Goal: Task Accomplishment & Management: Manage account settings

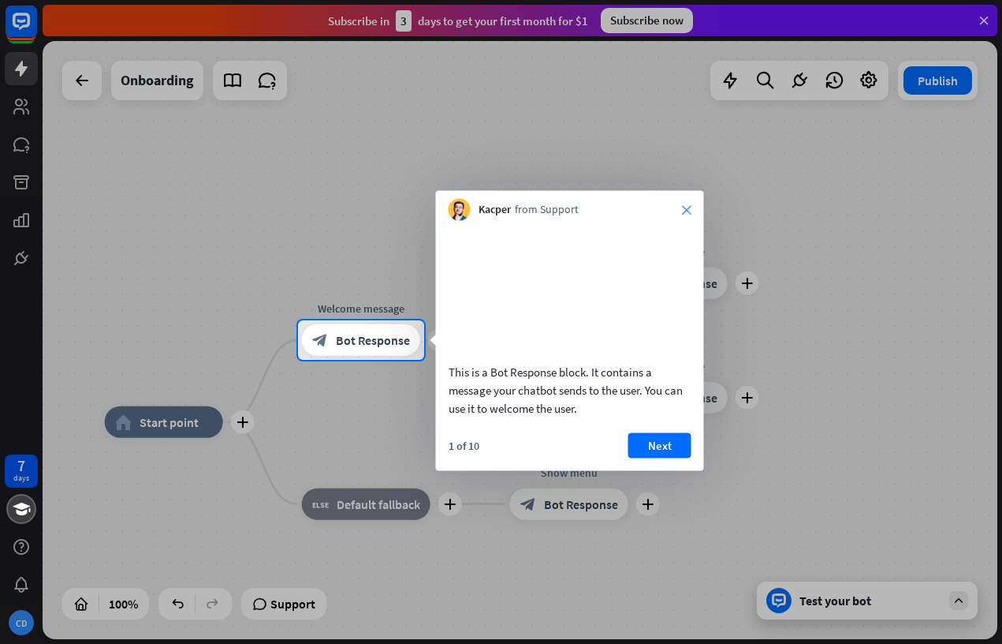
click at [689, 206] on icon "close" at bounding box center [686, 209] width 9 height 9
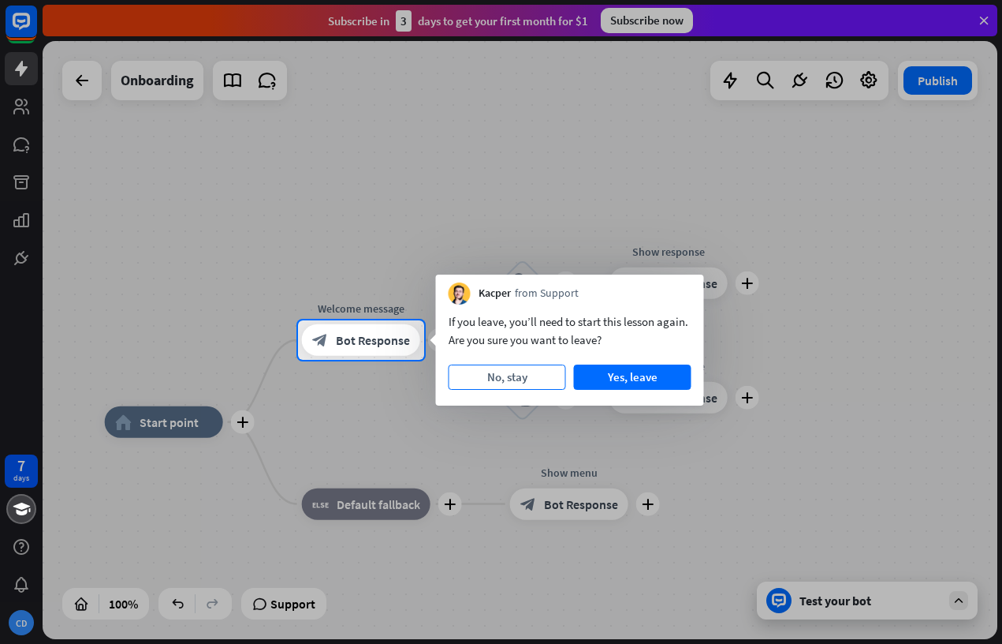
click at [511, 381] on button "No, stay" at bounding box center [508, 376] width 118 height 25
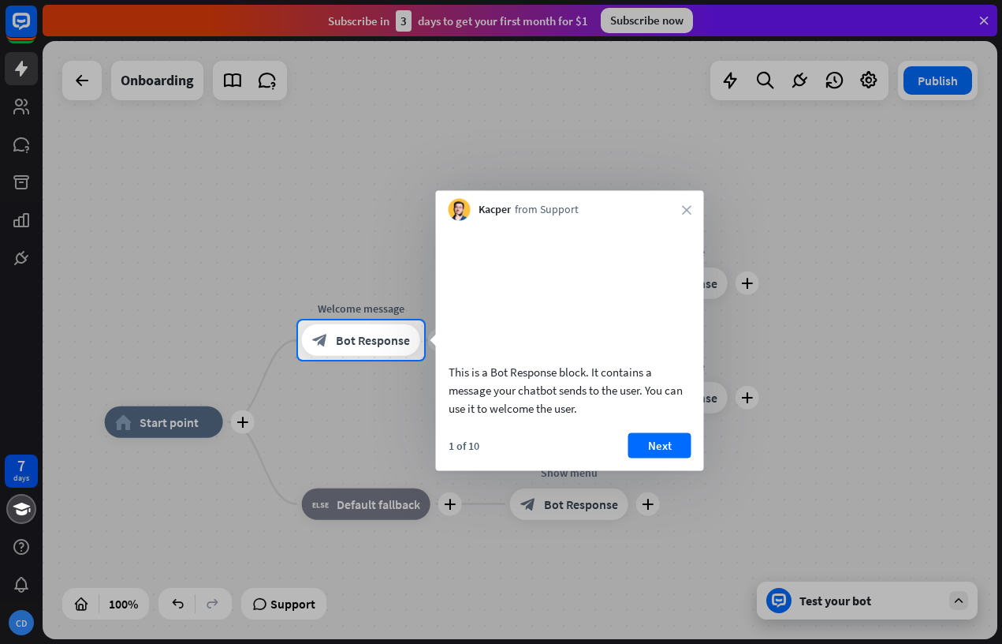
click at [657, 470] on div "1 of 10 Next" at bounding box center [570, 451] width 268 height 38
click at [655, 457] on button "Next" at bounding box center [660, 444] width 63 height 25
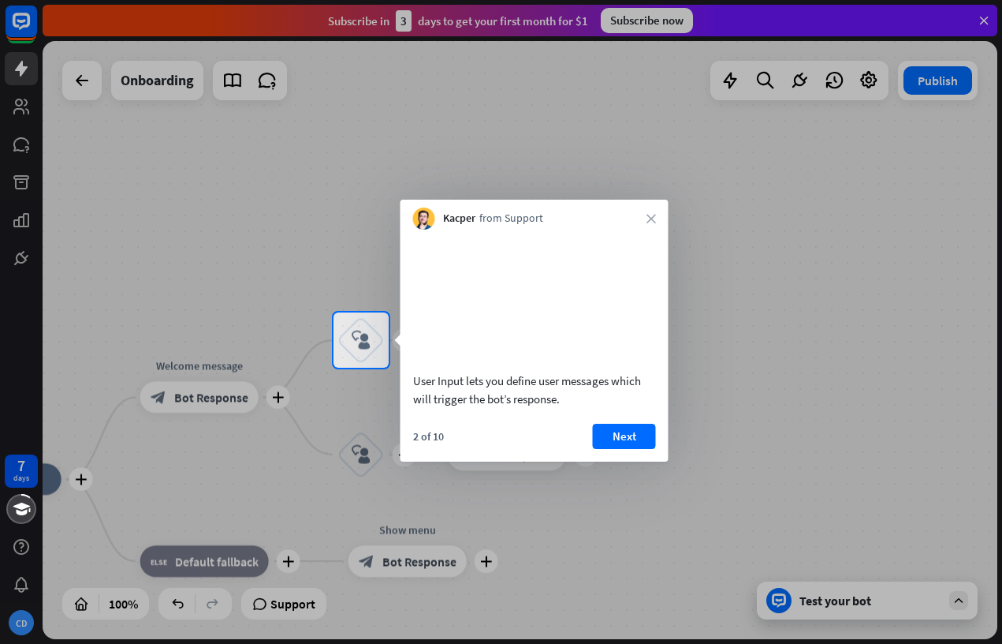
drag, startPoint x: 508, startPoint y: 361, endPoint x: 581, endPoint y: 364, distance: 73.4
click at [581, 359] on video at bounding box center [534, 297] width 243 height 121
click at [629, 449] on button "Next" at bounding box center [624, 436] width 63 height 25
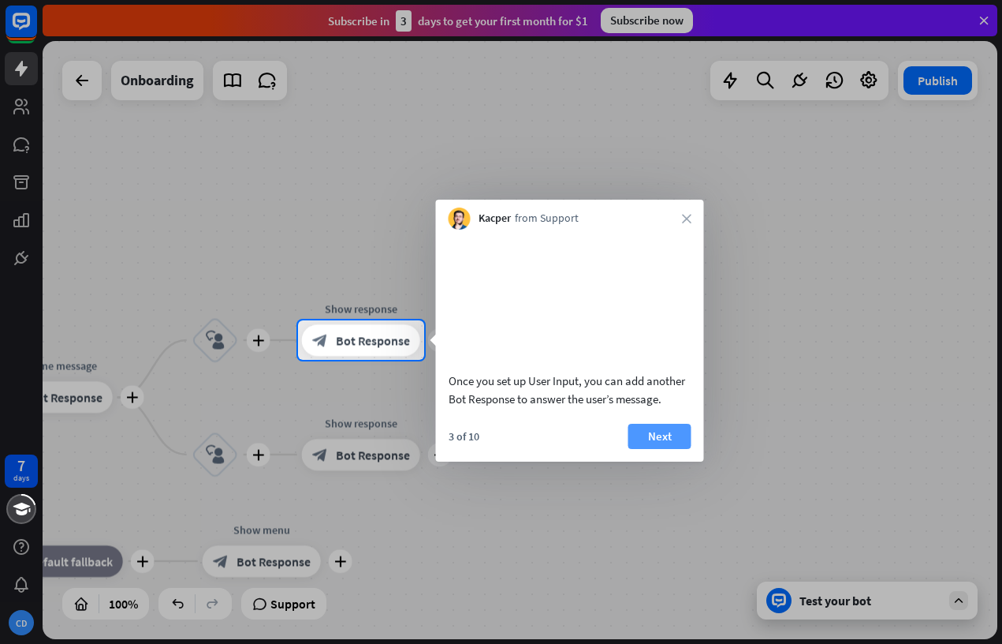
click at [651, 449] on button "Next" at bounding box center [660, 436] width 63 height 25
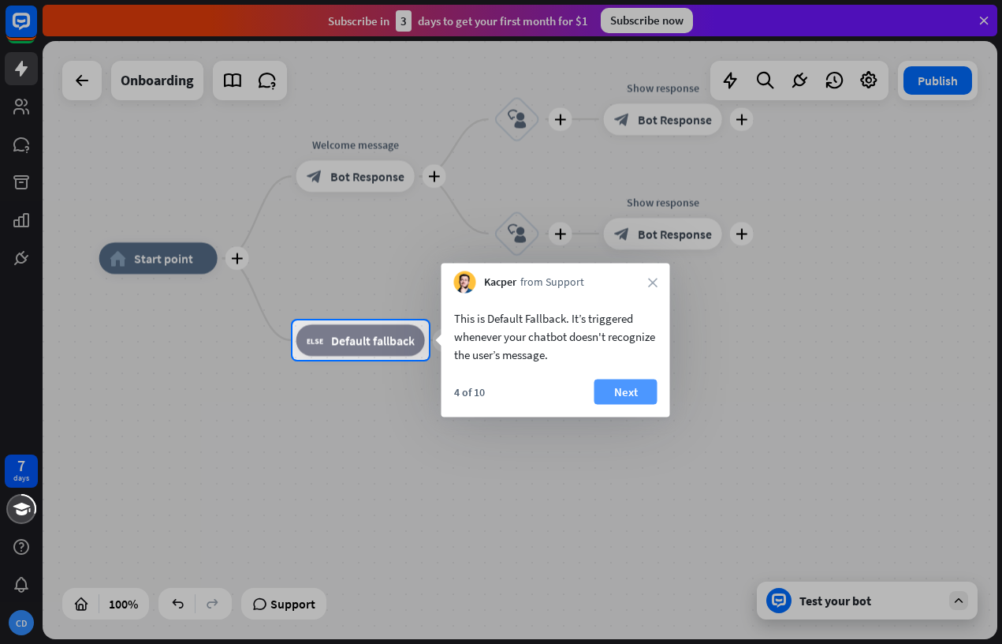
click at [641, 398] on button "Next" at bounding box center [626, 391] width 63 height 25
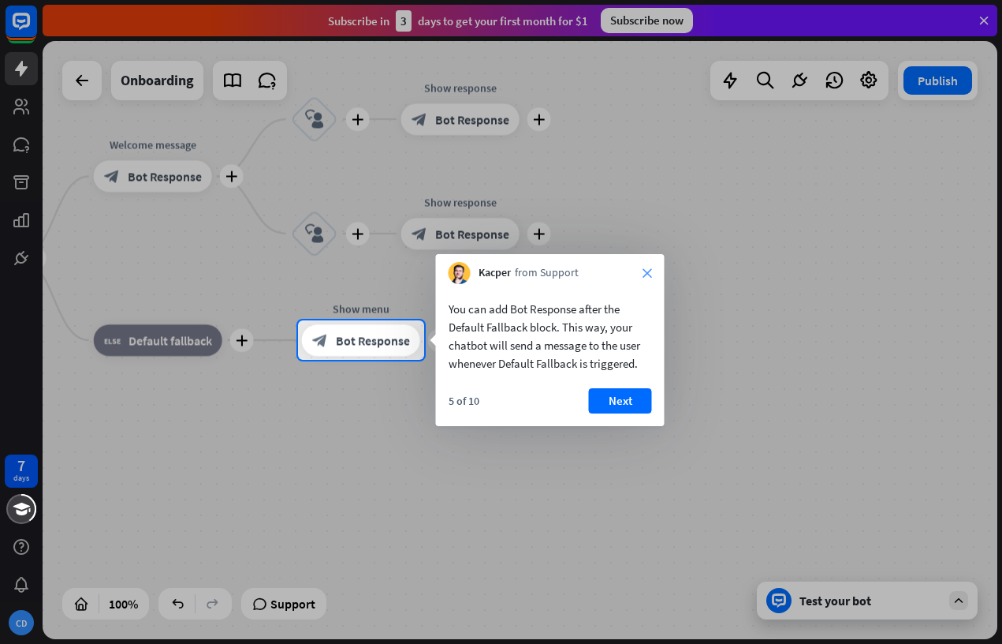
click at [648, 271] on icon "close" at bounding box center [647, 272] width 9 height 9
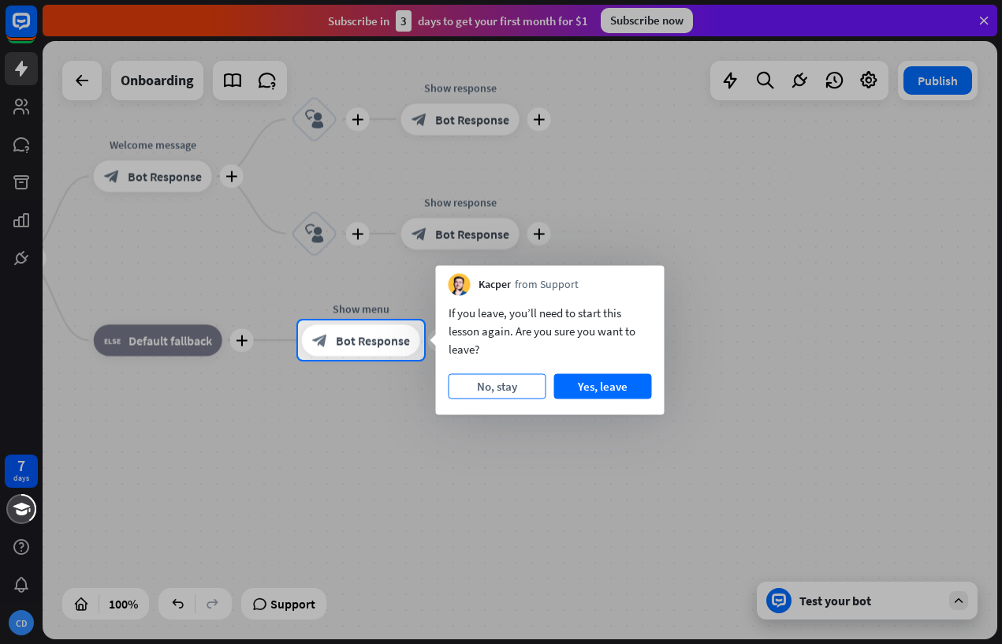
click at [506, 387] on button "No, stay" at bounding box center [498, 386] width 98 height 25
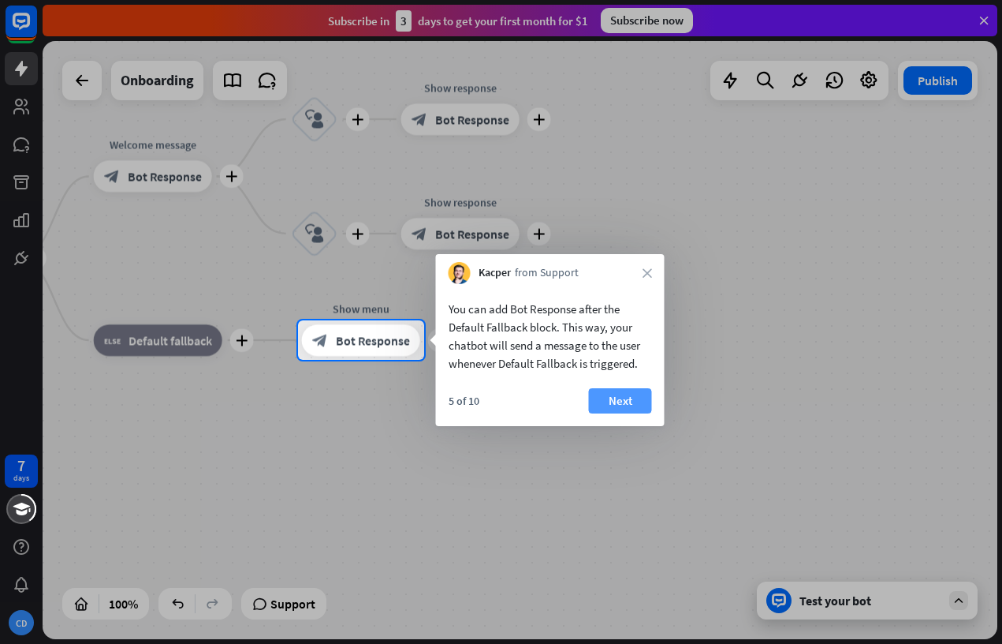
click at [616, 404] on button "Next" at bounding box center [620, 400] width 63 height 25
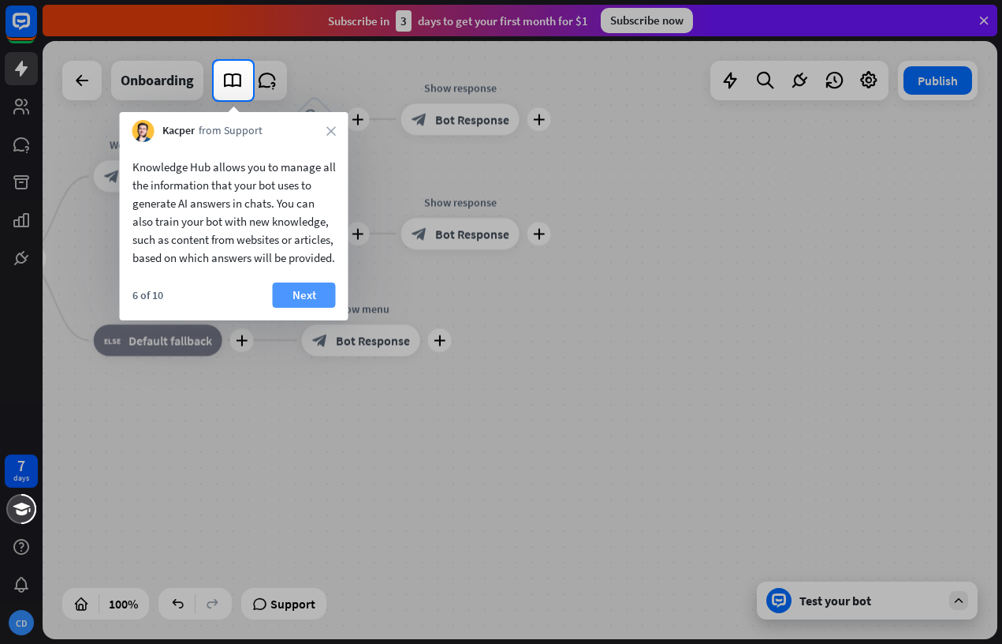
click at [314, 307] on button "Next" at bounding box center [304, 294] width 63 height 25
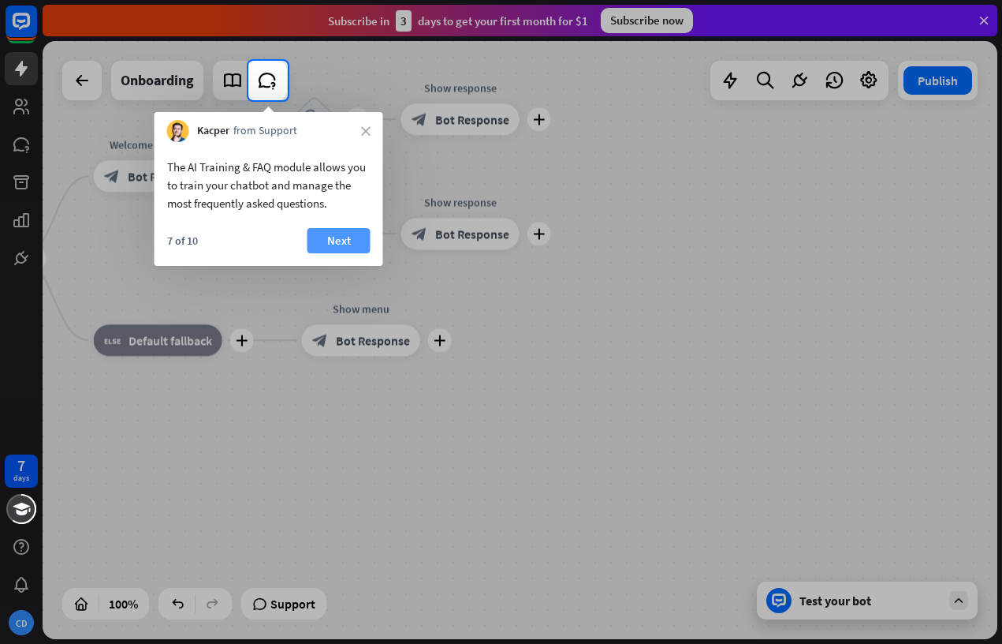
click at [336, 237] on button "Next" at bounding box center [339, 240] width 63 height 25
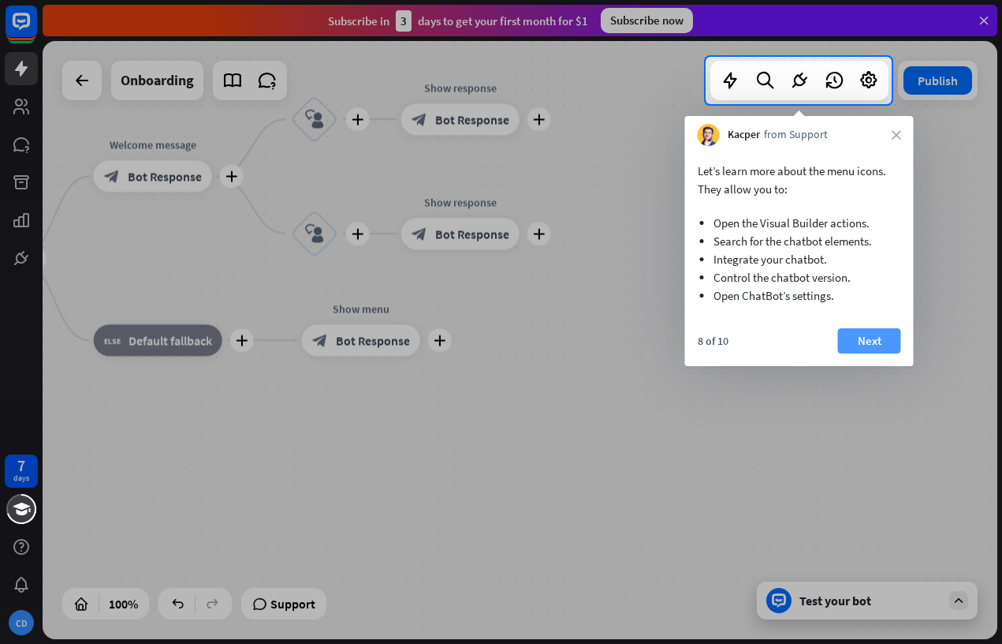
click at [858, 341] on button "Next" at bounding box center [869, 340] width 63 height 25
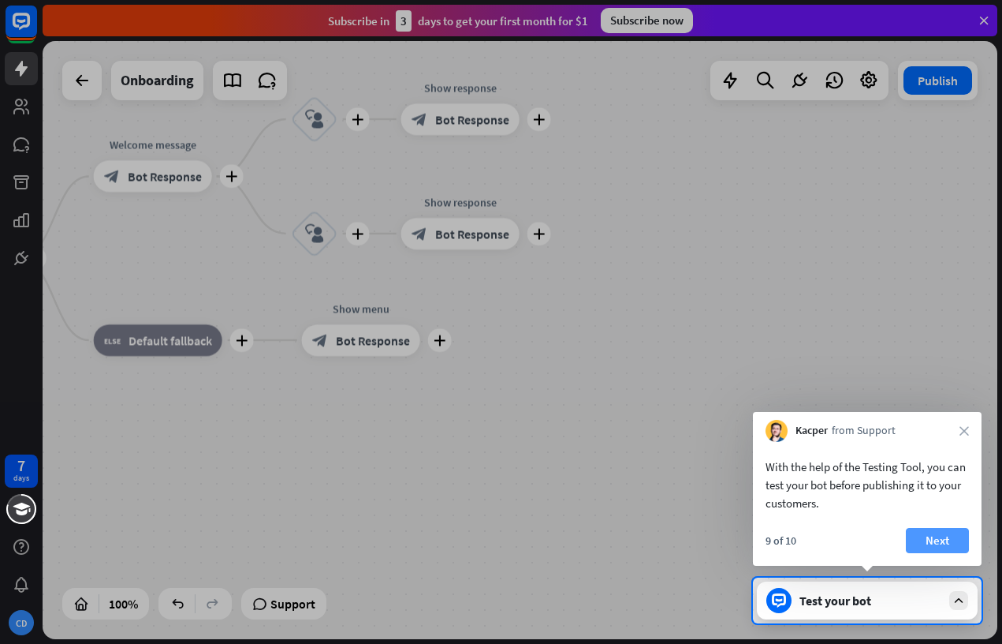
click at [945, 545] on button "Next" at bounding box center [937, 540] width 63 height 25
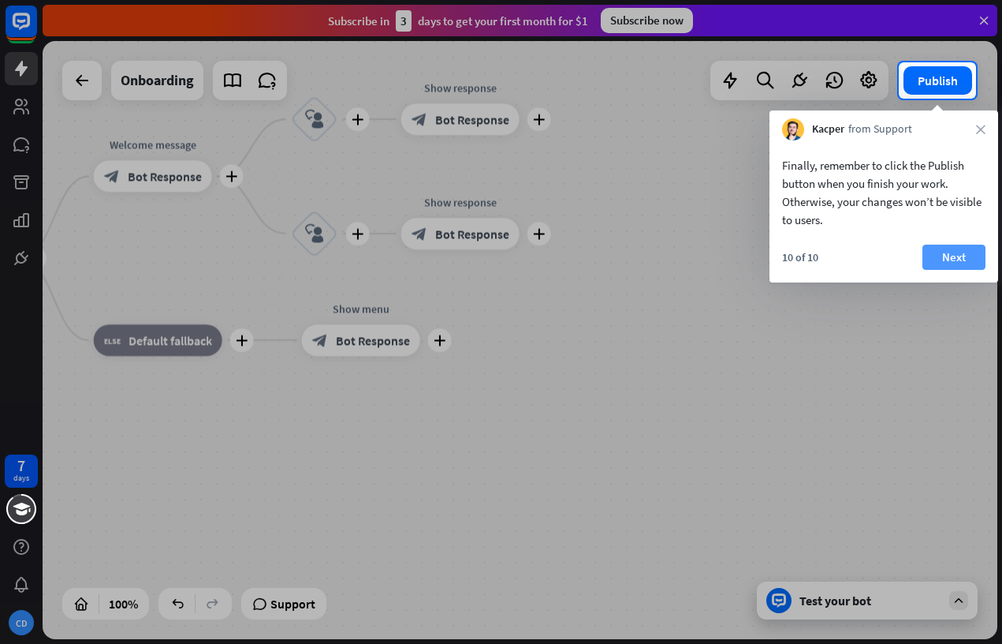
click at [949, 261] on button "Next" at bounding box center [954, 257] width 63 height 25
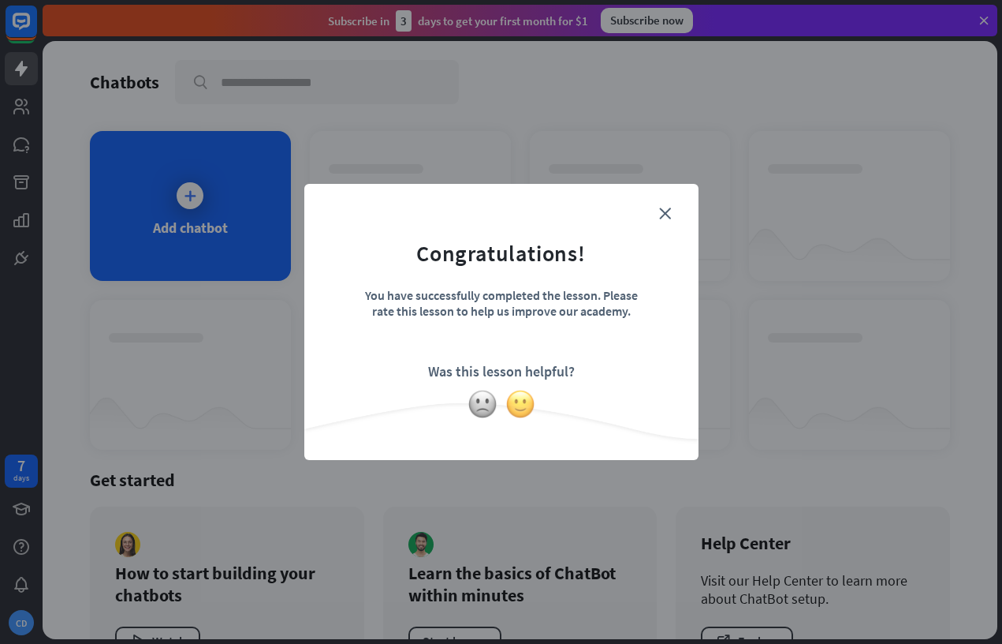
click at [509, 410] on img at bounding box center [521, 404] width 30 height 30
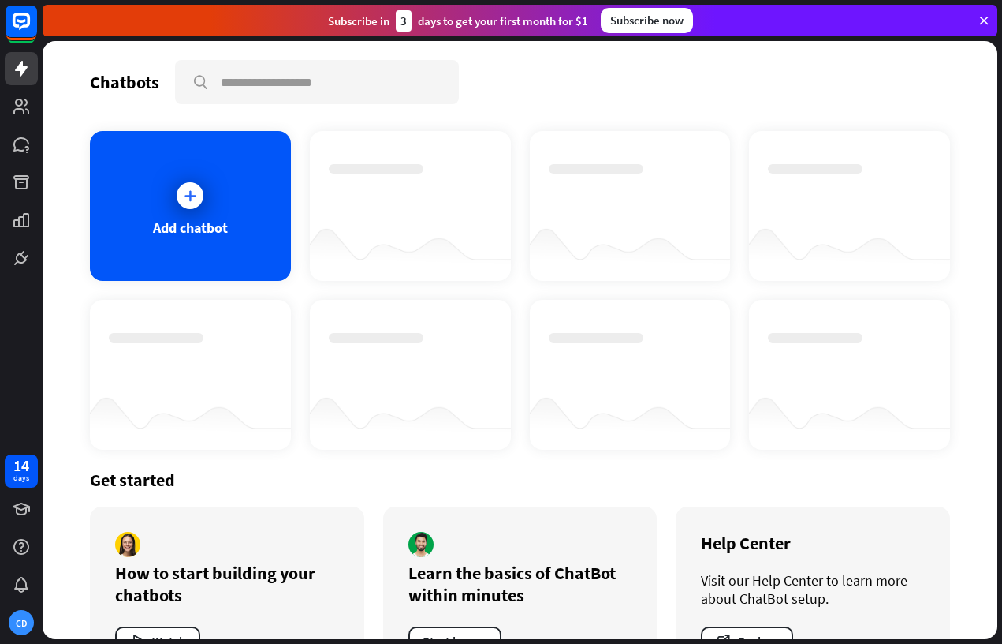
click at [595, 437] on div at bounding box center [630, 418] width 201 height 61
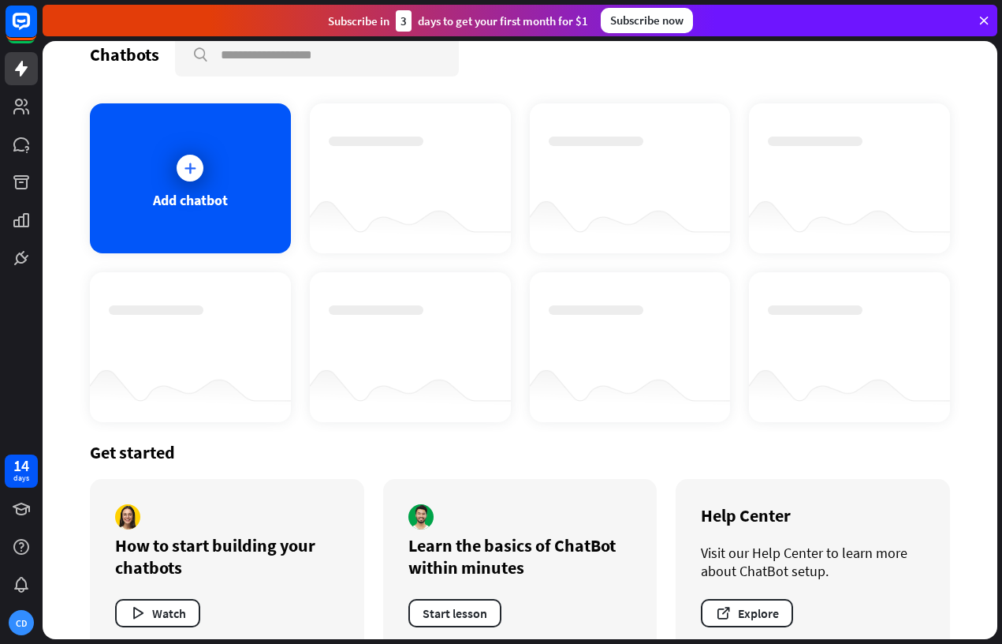
scroll to position [26, 0]
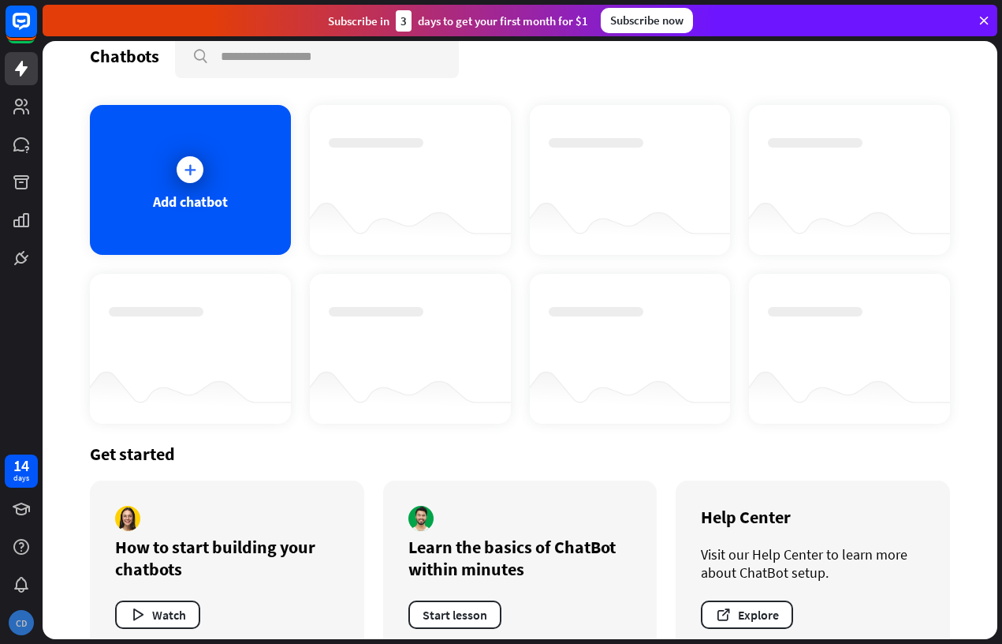
click at [16, 617] on div "CD" at bounding box center [21, 622] width 25 height 25
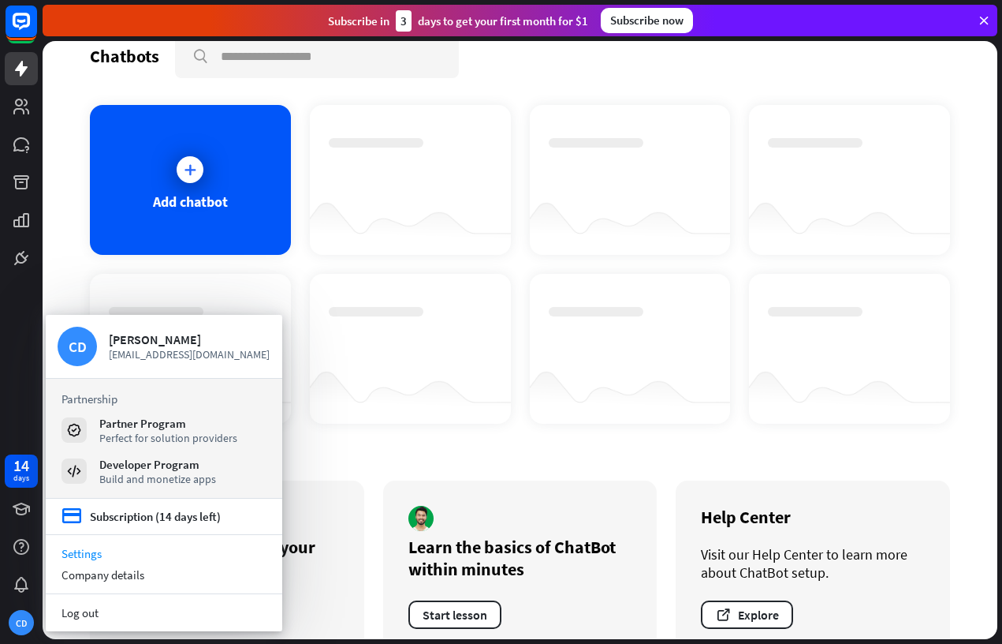
click at [95, 552] on link "Settings" at bounding box center [164, 553] width 237 height 21
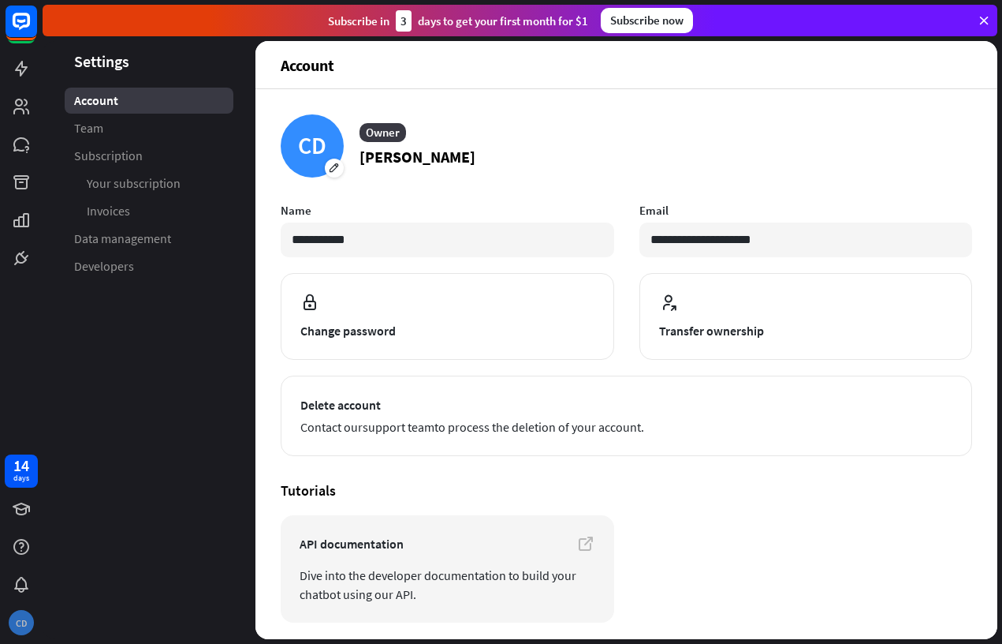
click at [21, 614] on div "CD" at bounding box center [21, 622] width 25 height 25
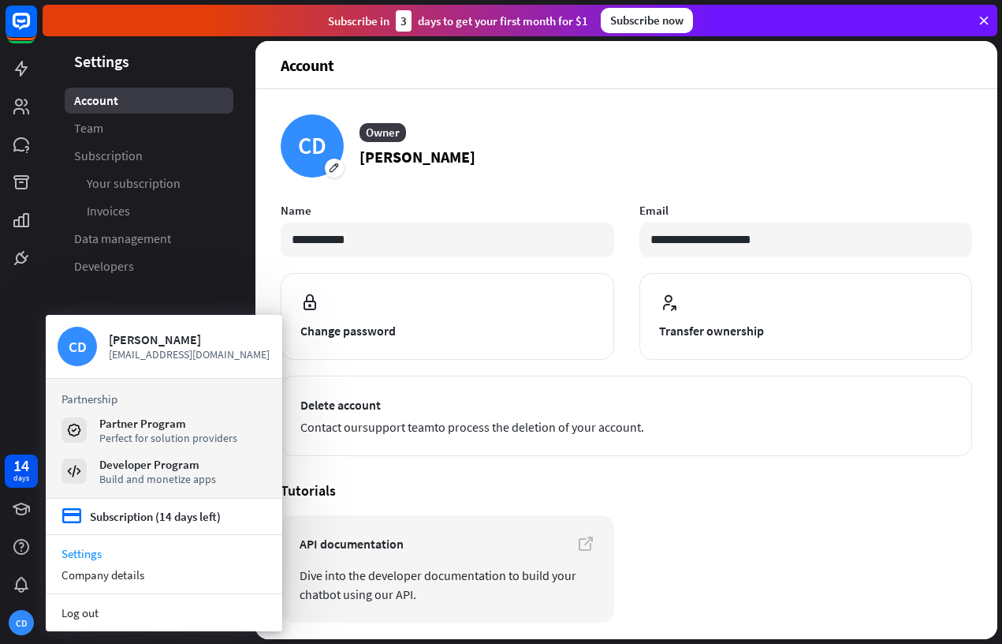
click at [22, 345] on div "14 days CD" at bounding box center [21, 322] width 43 height 644
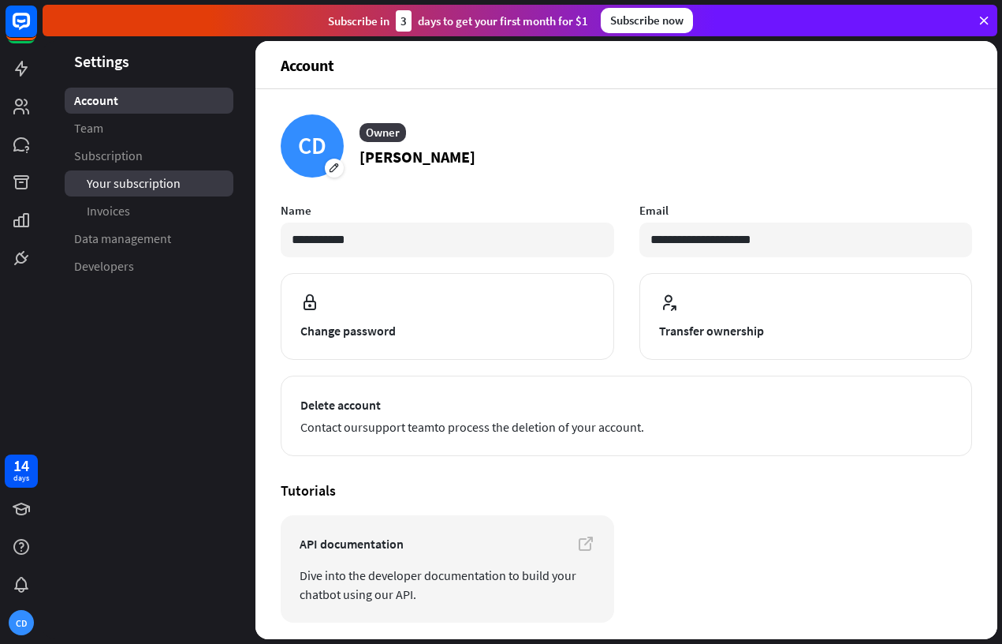
click at [132, 185] on span "Your subscription" at bounding box center [134, 183] width 94 height 17
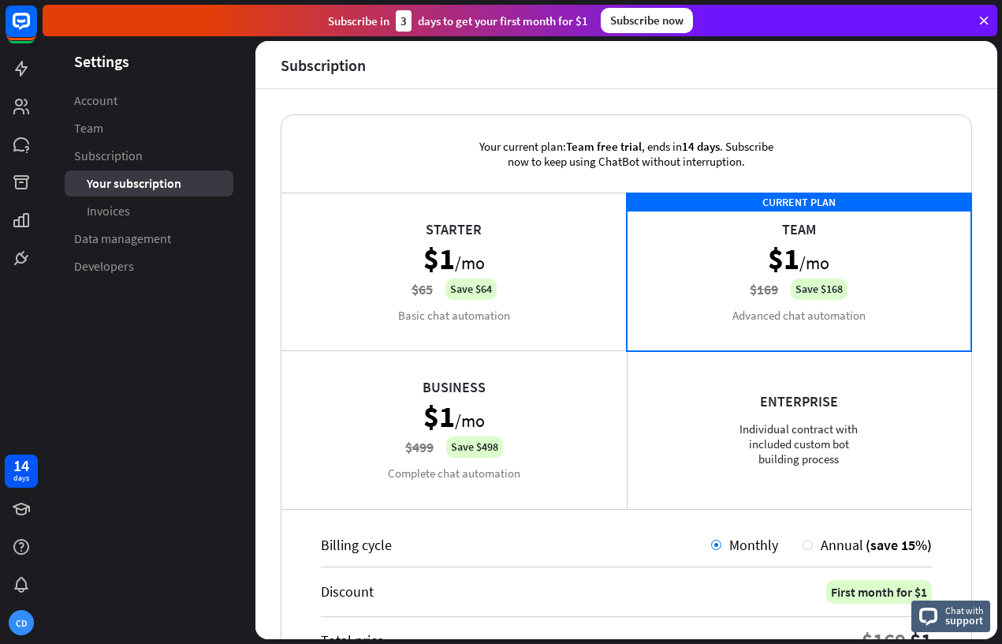
click at [312, 478] on div "Business $1 /mo $499 Save $498 Complete chat automation" at bounding box center [454, 429] width 345 height 158
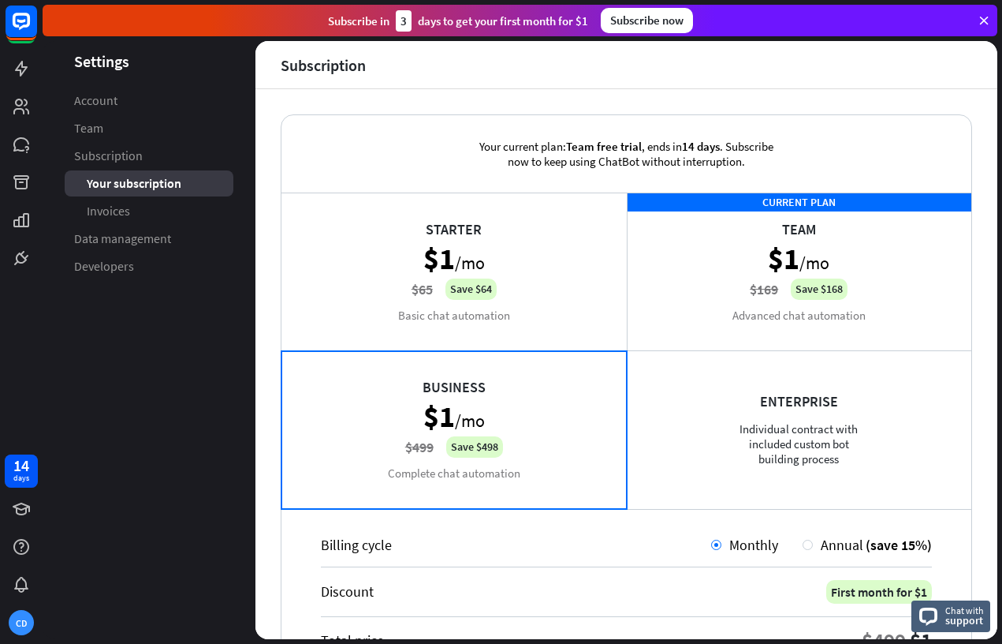
click at [271, 497] on div "Your current plan: Team free trial , ends [DATE] . Subscribe now to keep using …" at bounding box center [627, 364] width 742 height 550
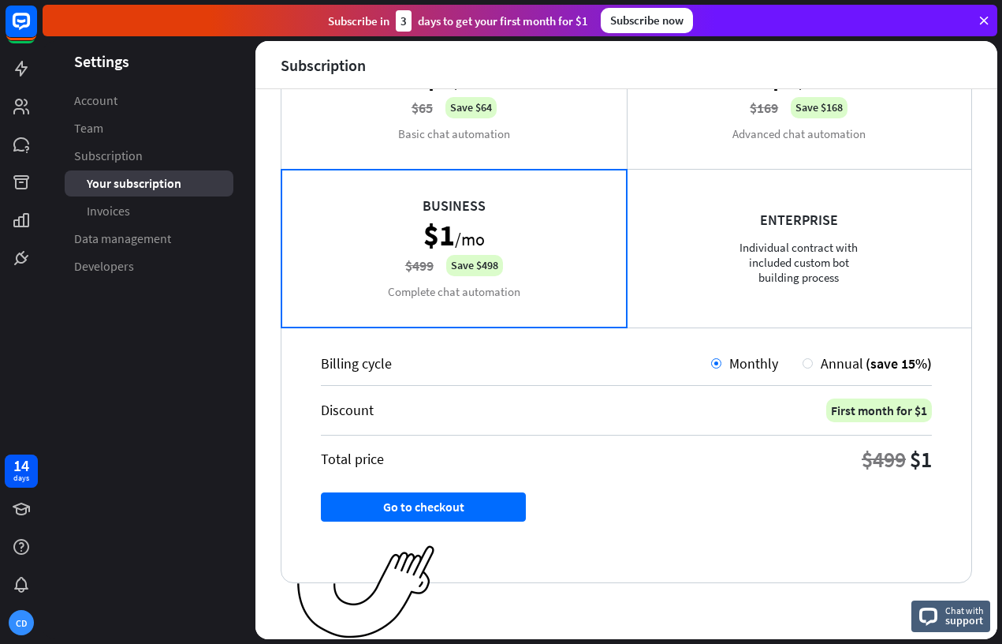
scroll to position [181, 0]
click at [124, 264] on span "Developers" at bounding box center [104, 266] width 60 height 17
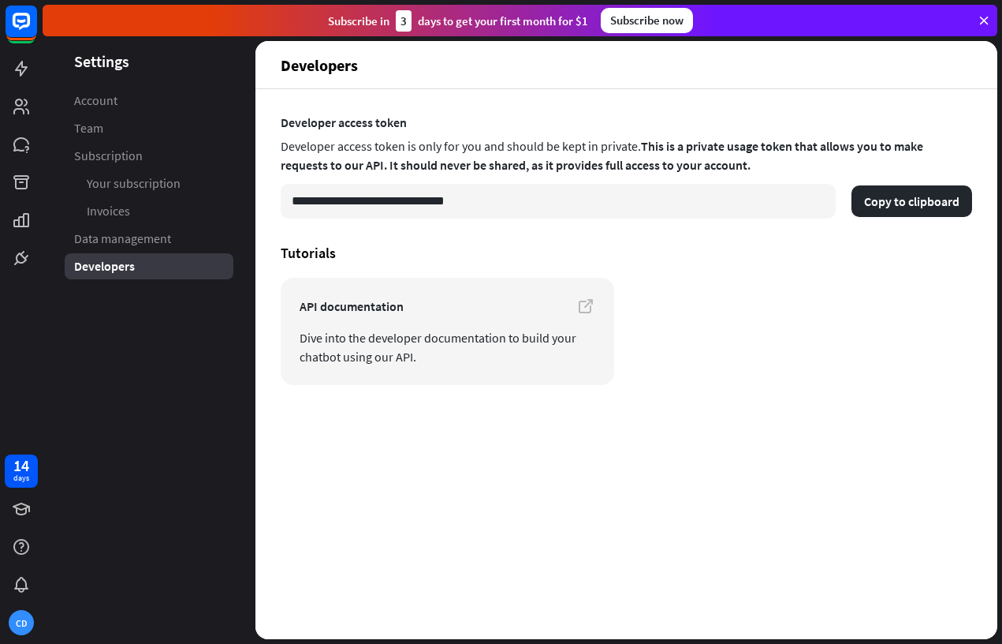
click at [647, 21] on div "Subscribe now" at bounding box center [647, 20] width 92 height 25
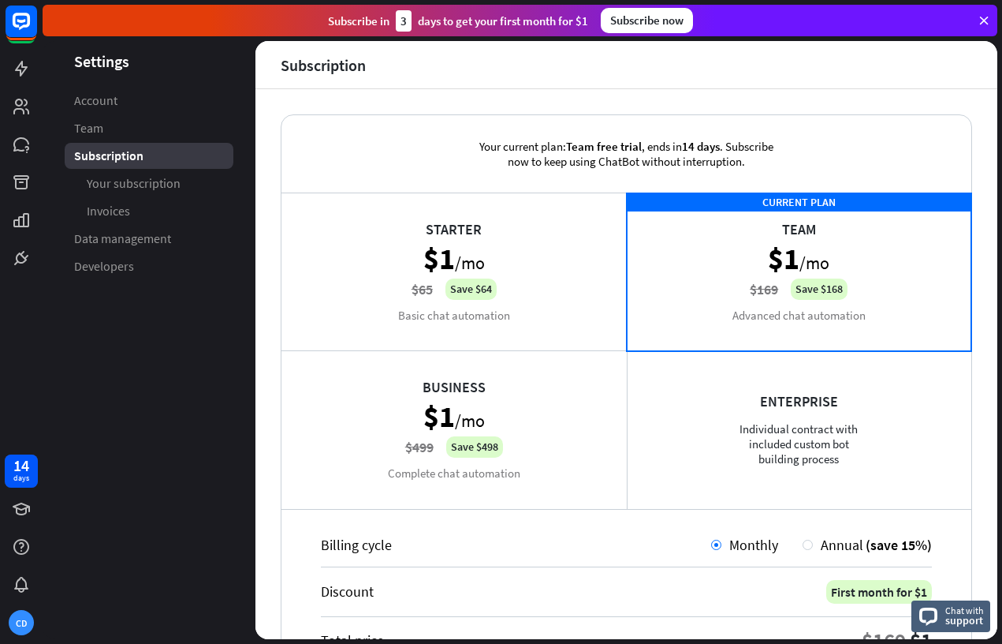
click at [466, 23] on div "Subscribe [DATE] to get your first month for $1" at bounding box center [458, 20] width 260 height 21
click at [348, 22] on div "Subscribe [DATE] to get your first month for $1" at bounding box center [458, 20] width 260 height 21
click at [105, 126] on link "Team" at bounding box center [149, 128] width 169 height 26
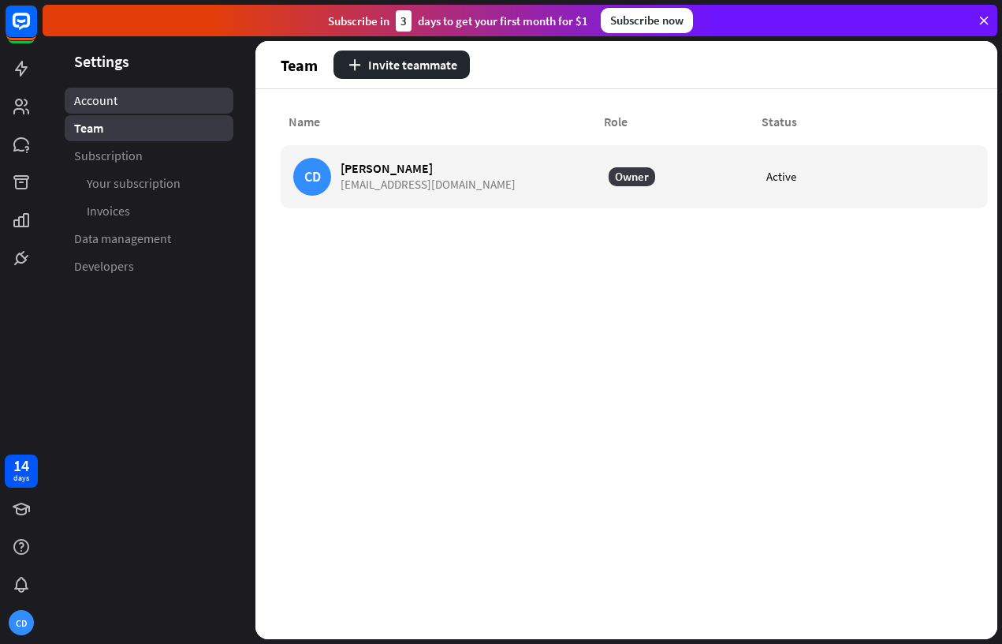
click at [108, 95] on span "Account" at bounding box center [95, 100] width 43 height 17
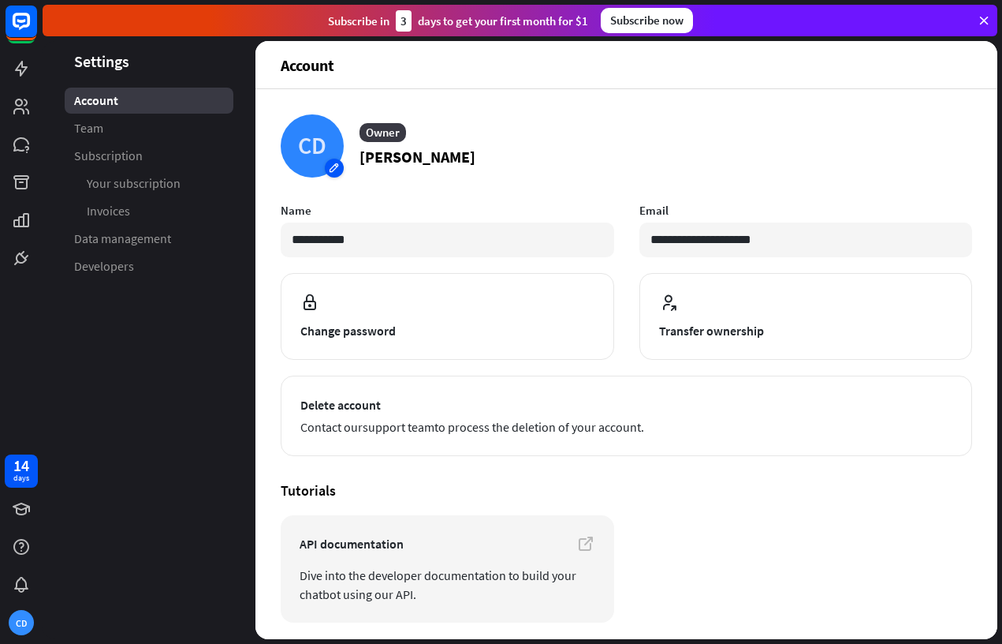
click at [334, 171] on div "CD" at bounding box center [312, 145] width 63 height 63
click at [648, 150] on article "CD Owner [PERSON_NAME]" at bounding box center [627, 145] width 692 height 63
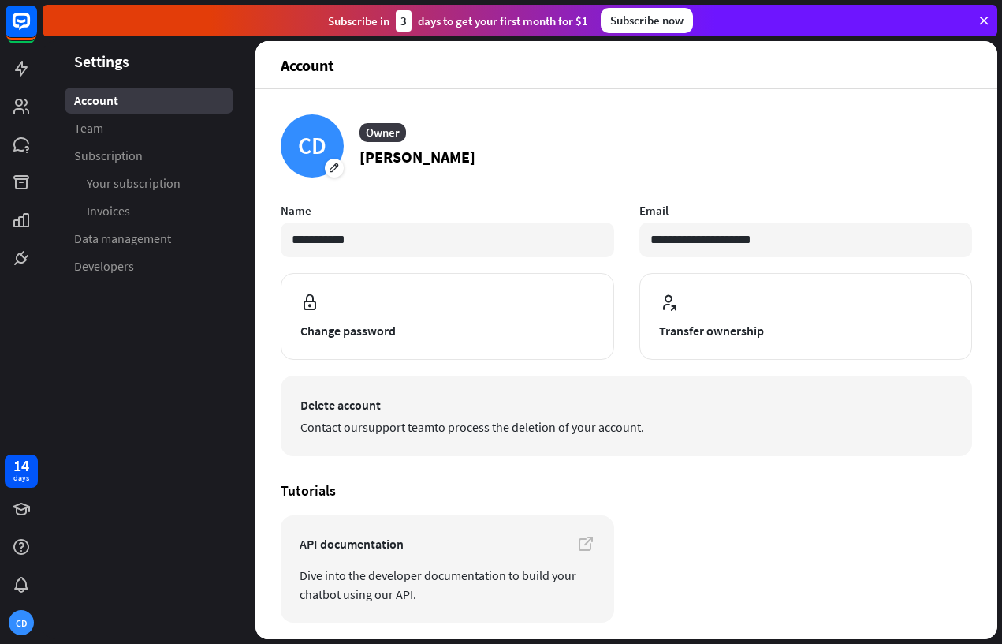
click at [590, 424] on span "Contact our support team to process the deletion of your account." at bounding box center [627, 426] width 652 height 19
click at [560, 436] on button "Delete account Contact our support team to process the deletion of your account." at bounding box center [627, 415] width 692 height 80
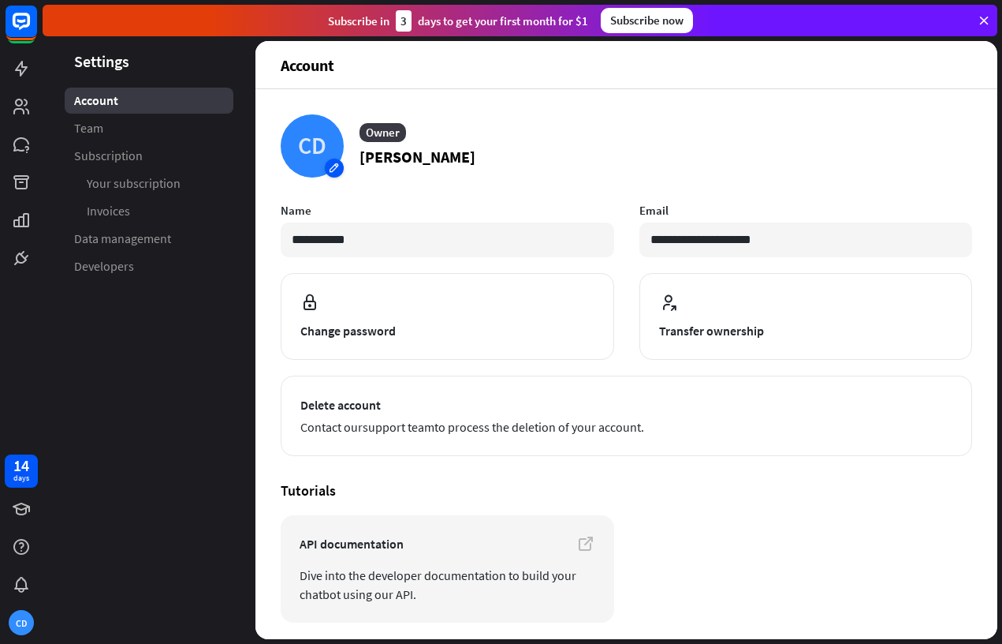
click at [312, 151] on div "CD" at bounding box center [312, 145] width 63 height 63
click at [618, 99] on div "**********" at bounding box center [627, 364] width 742 height 550
click at [21, 633] on div "CD" at bounding box center [21, 622] width 25 height 25
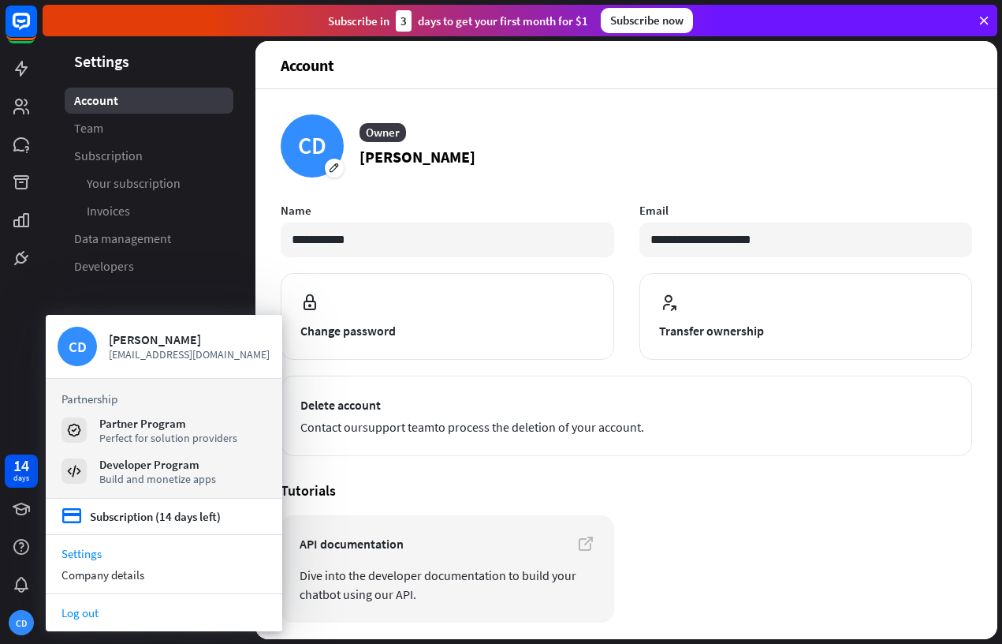
click at [102, 618] on link "Log out" at bounding box center [164, 612] width 237 height 21
